Goal: Task Accomplishment & Management: Use online tool/utility

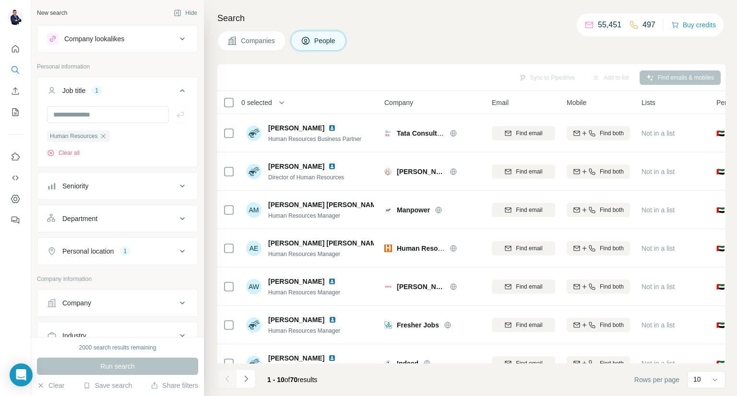
scroll to position [81, 0]
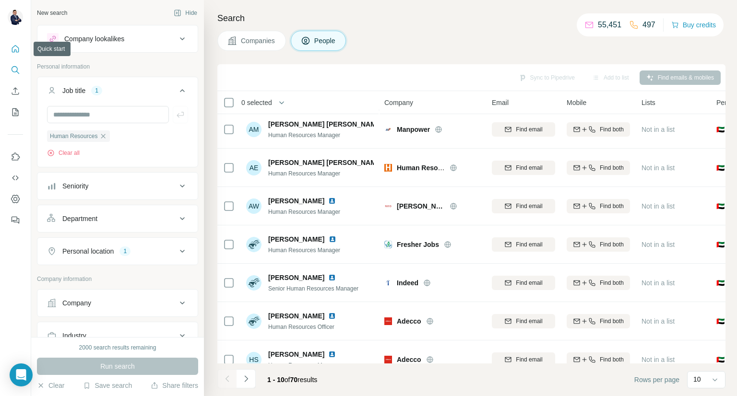
click at [16, 44] on icon "Quick start" at bounding box center [16, 49] width 10 height 10
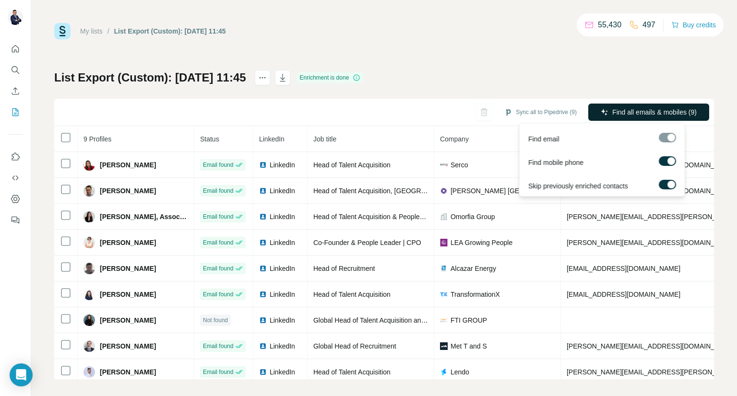
click at [642, 109] on span "Find all emails & mobiles (9)" at bounding box center [654, 112] width 84 height 10
click at [666, 117] on button "Find all emails & mobiles (9)" at bounding box center [648, 112] width 121 height 17
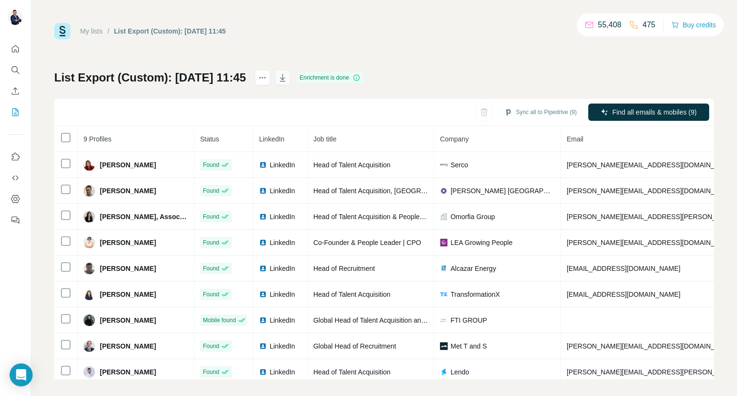
click at [287, 78] on icon "button" at bounding box center [283, 78] width 10 height 10
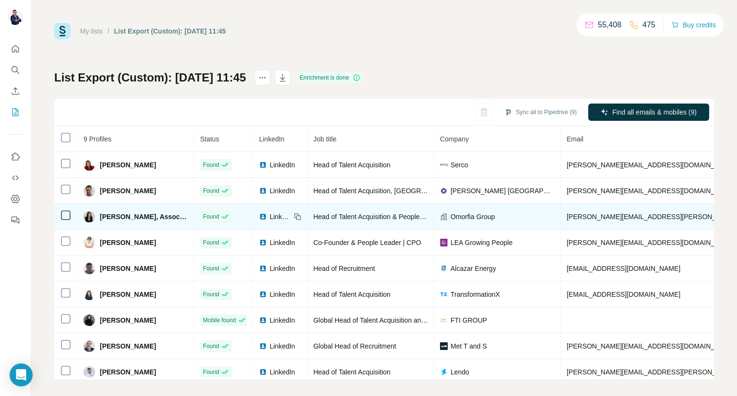
scroll to position [9, 0]
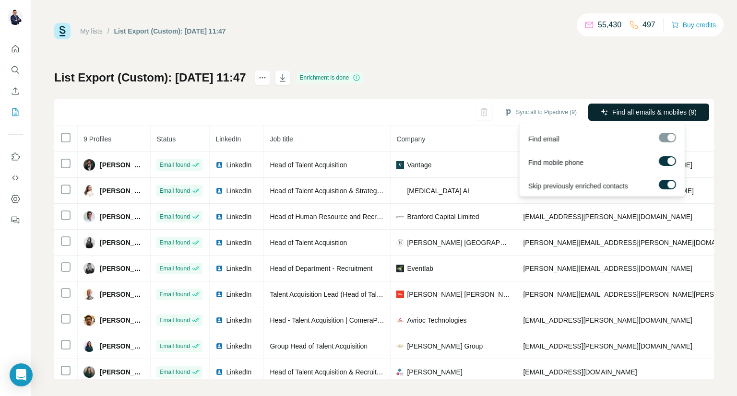
click at [646, 110] on span "Find all emails & mobiles (9)" at bounding box center [654, 112] width 84 height 10
click at [633, 112] on span "Find all emails & mobiles (9)" at bounding box center [654, 112] width 84 height 10
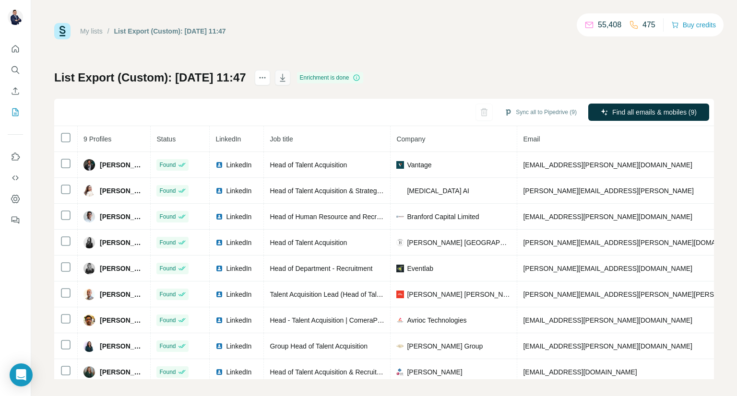
click at [287, 77] on icon "button" at bounding box center [283, 78] width 10 height 10
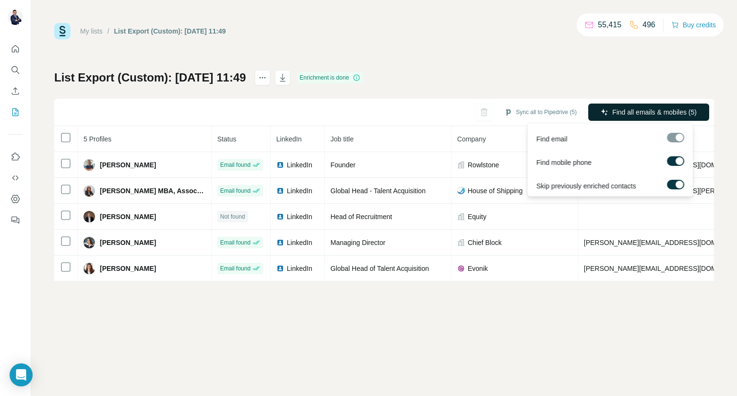
click at [667, 114] on span "Find all emails & mobiles (5)" at bounding box center [654, 112] width 84 height 10
click at [679, 113] on span "Find all emails & mobiles (5)" at bounding box center [654, 112] width 84 height 10
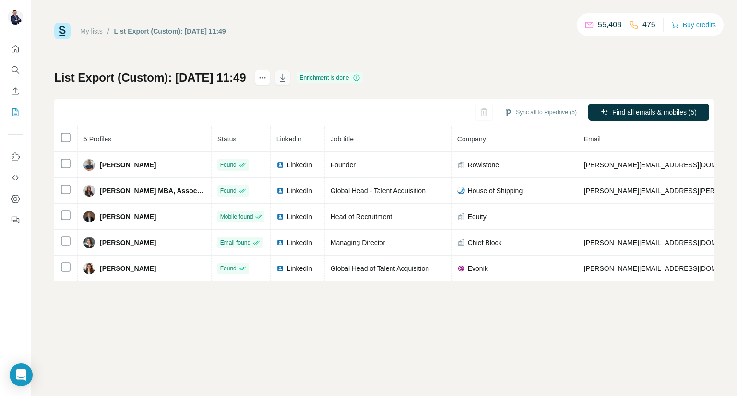
click at [287, 77] on icon "button" at bounding box center [283, 78] width 10 height 10
